Goal: Task Accomplishment & Management: Manage account settings

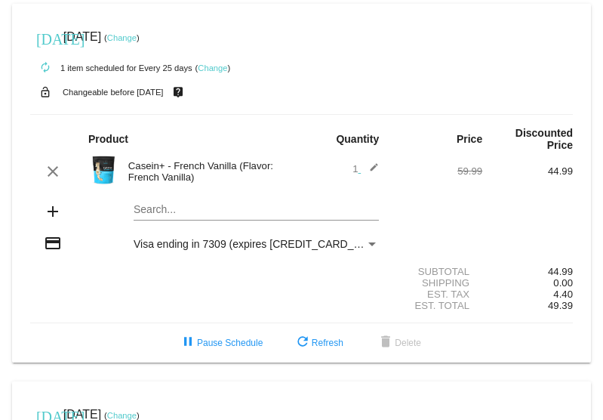
click at [137, 37] on link "Change" at bounding box center [121, 37] width 29 height 9
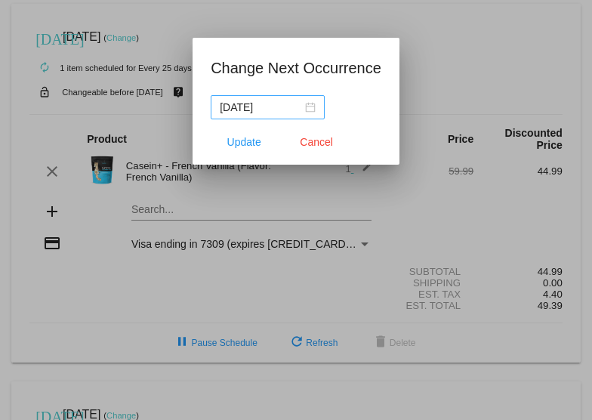
click at [313, 108] on div "[DATE]" at bounding box center [268, 107] width 96 height 17
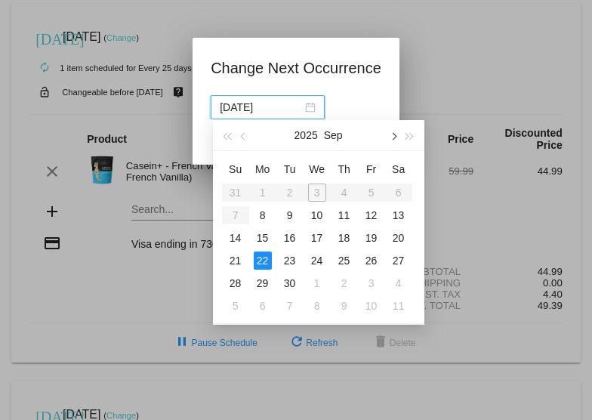
click at [394, 139] on button "button" at bounding box center [392, 135] width 17 height 30
click at [369, 191] on div "3" at bounding box center [372, 193] width 18 height 18
type input "[DATE]"
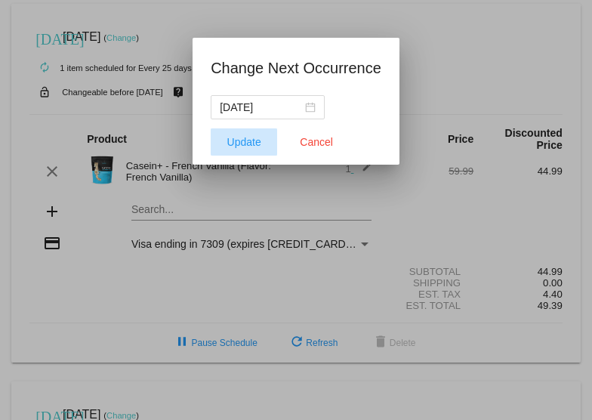
click at [252, 139] on span "Update" at bounding box center [244, 142] width 34 height 12
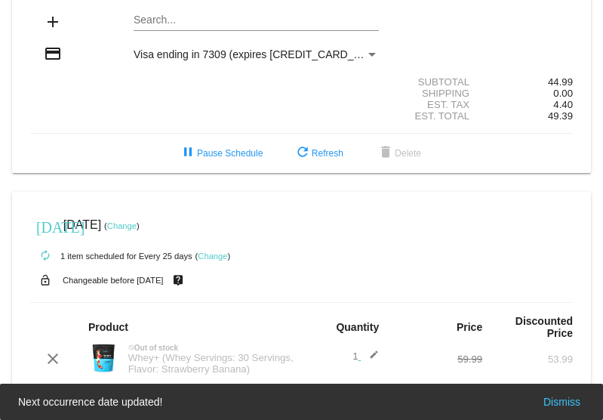
scroll to position [201, 0]
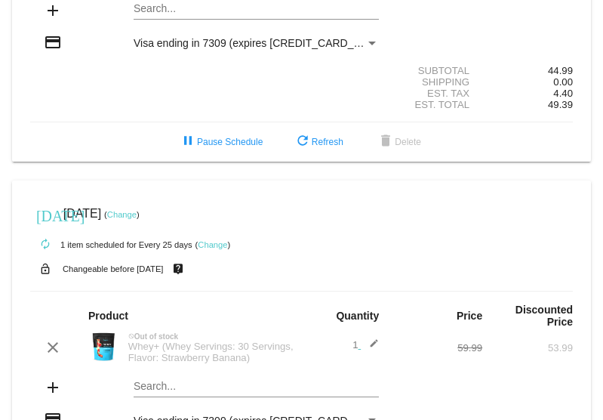
click at [137, 210] on link "Change" at bounding box center [121, 214] width 29 height 9
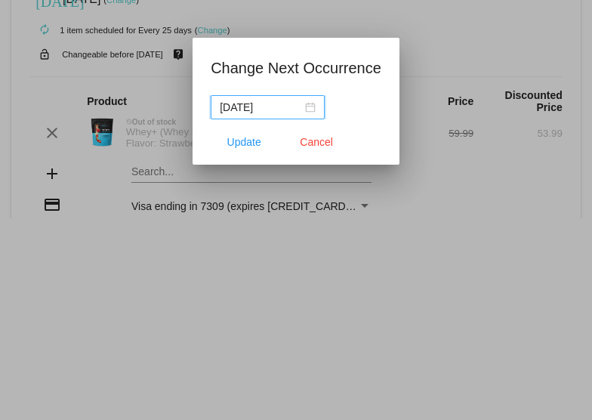
click at [306, 106] on div "[DATE]" at bounding box center [268, 107] width 96 height 17
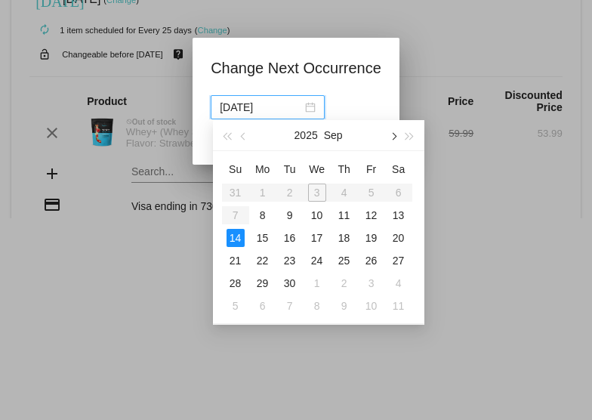
click at [391, 137] on span "button" at bounding box center [393, 137] width 8 height 8
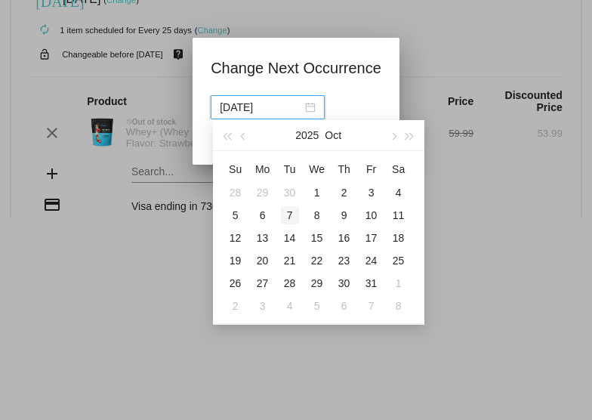
click at [288, 212] on div "7" at bounding box center [290, 215] width 18 height 18
type input "[DATE]"
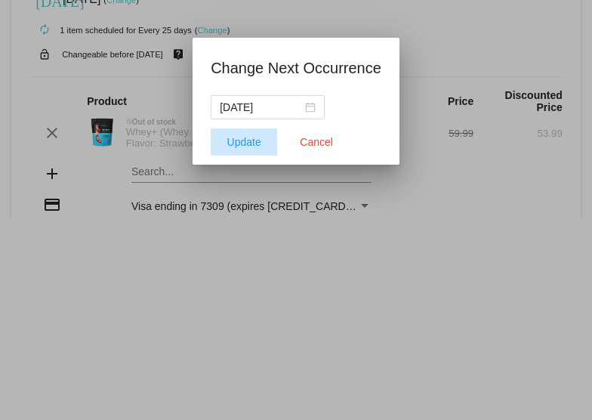
click at [245, 138] on span "Update" at bounding box center [244, 142] width 34 height 12
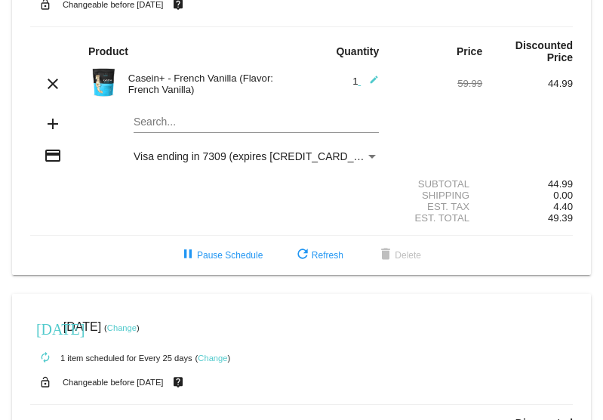
scroll to position [100, 0]
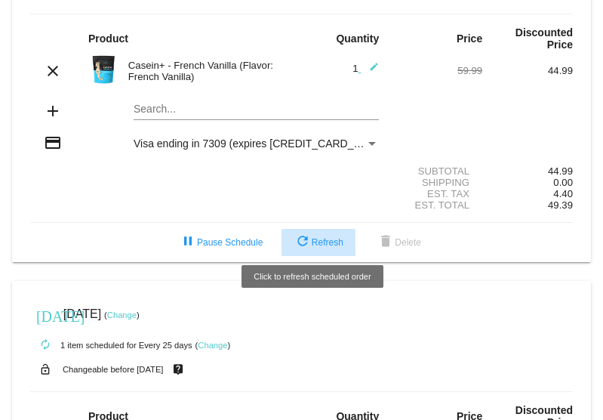
click at [319, 237] on span "refresh Refresh" at bounding box center [319, 242] width 50 height 11
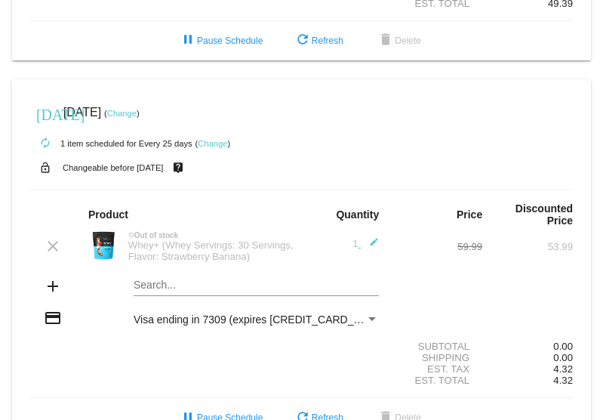
scroll to position [297, 0]
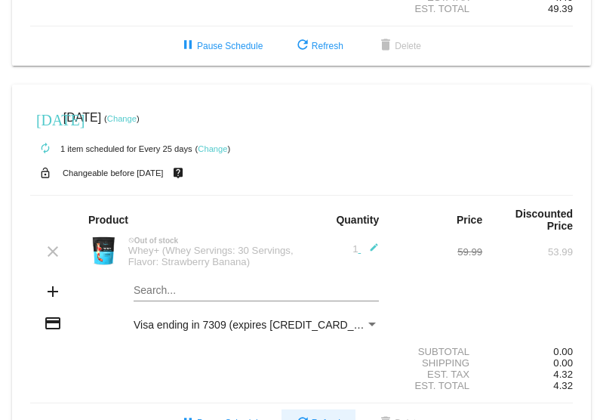
click at [316, 377] on mat-card "[DATE] [DATE] ( Change ) autorenew 1 item scheduled for Every 25 days ( Change …" at bounding box center [301, 264] width 579 height 359
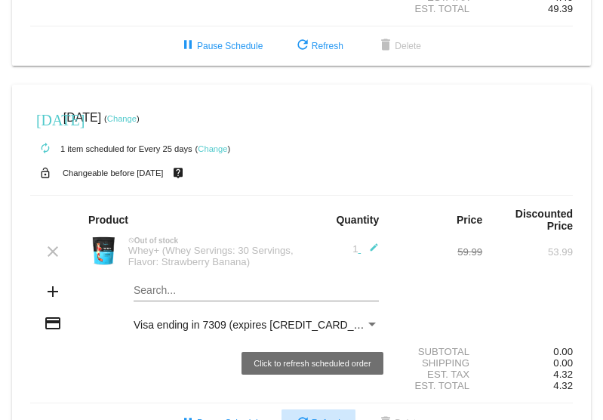
click at [318, 418] on span "refresh Refresh" at bounding box center [319, 423] width 50 height 11
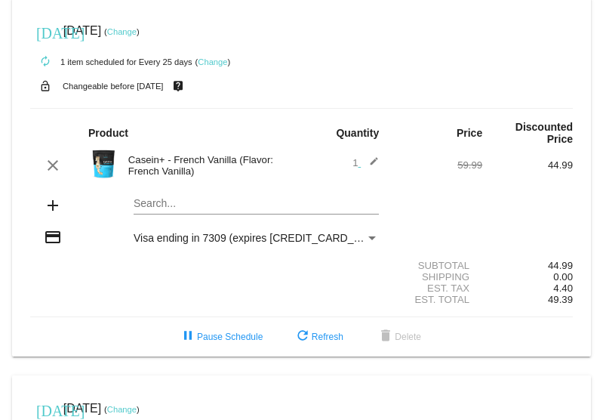
scroll to position [0, 0]
